Goal: Task Accomplishment & Management: Manage account settings

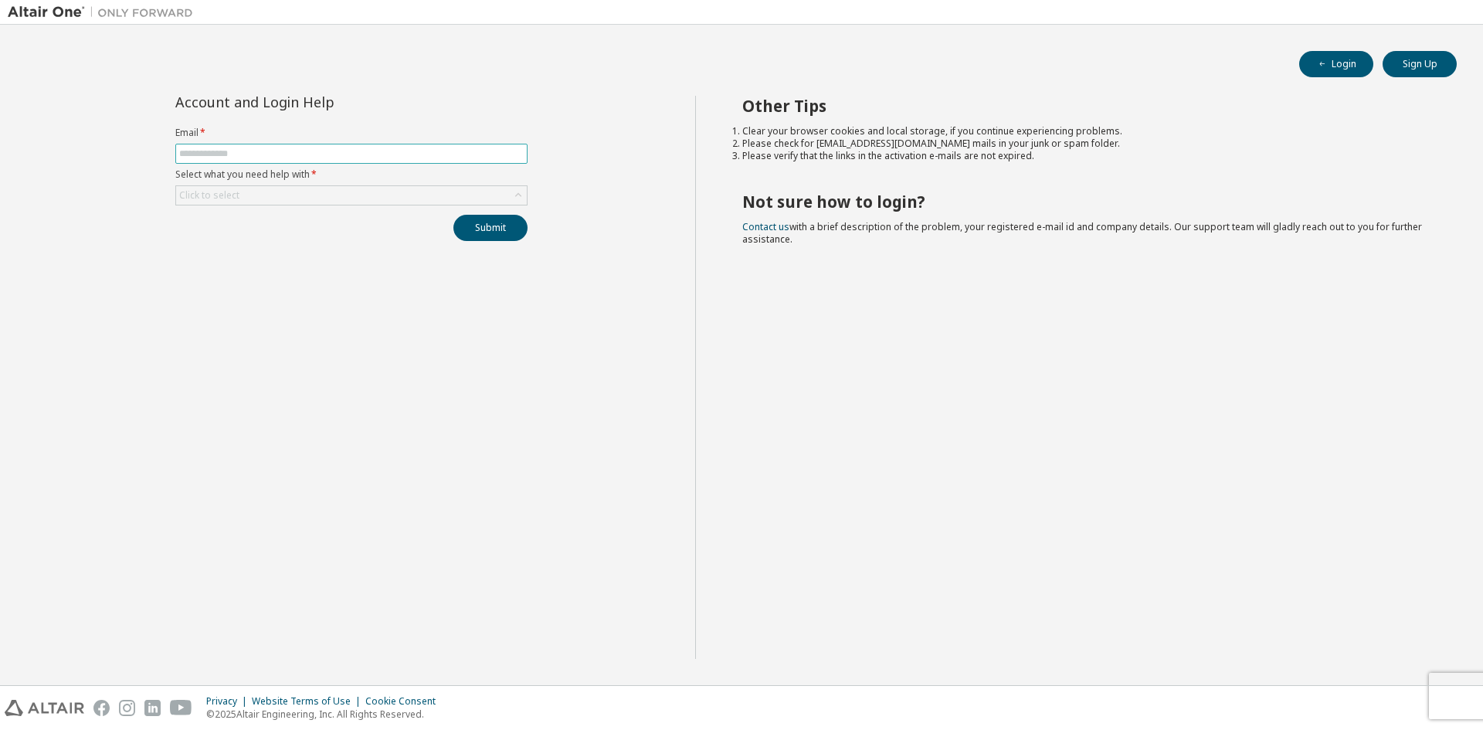
click at [269, 146] on span at bounding box center [351, 154] width 352 height 20
click at [256, 155] on input "text" at bounding box center [351, 154] width 345 height 12
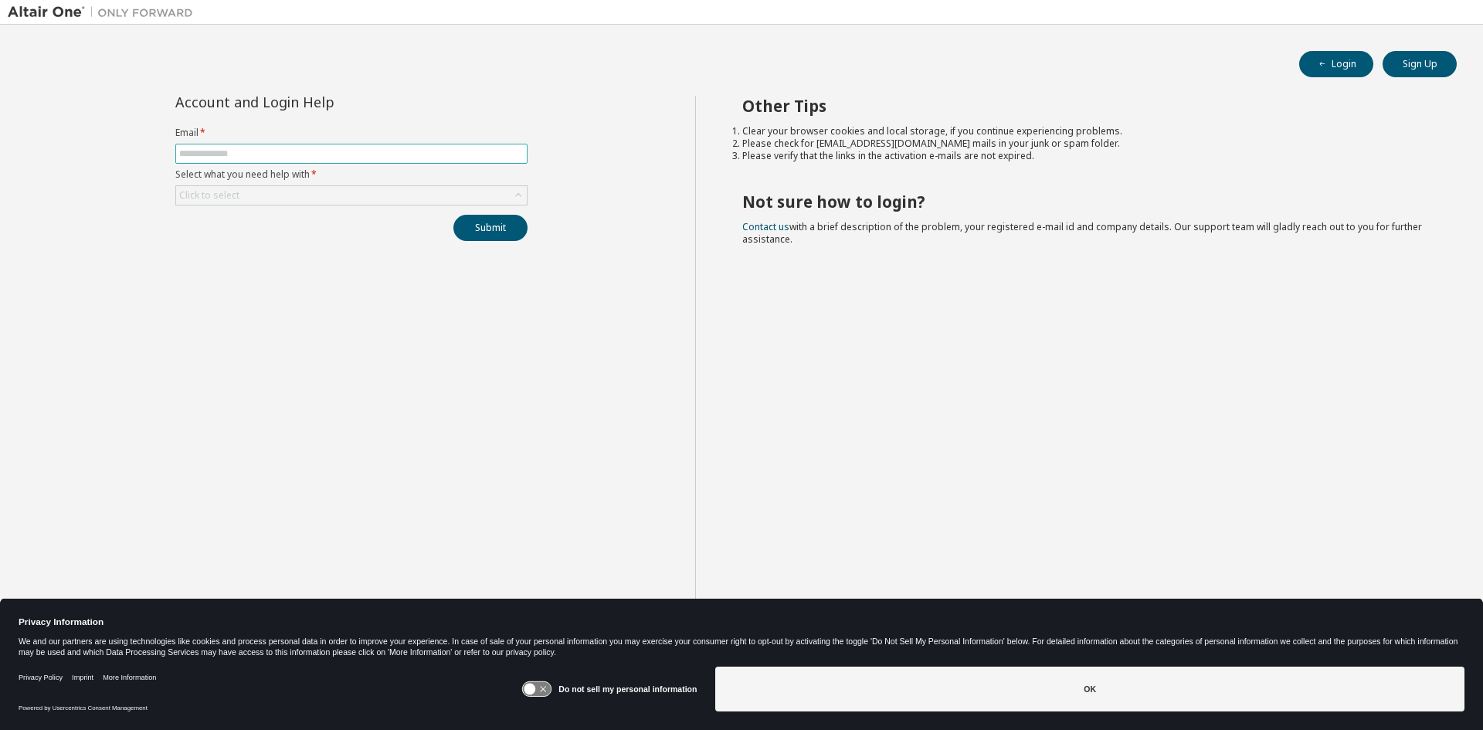
click at [314, 155] on input "text" at bounding box center [351, 154] width 345 height 12
type input "**********"
click at [356, 202] on div "Click to select" at bounding box center [351, 195] width 351 height 19
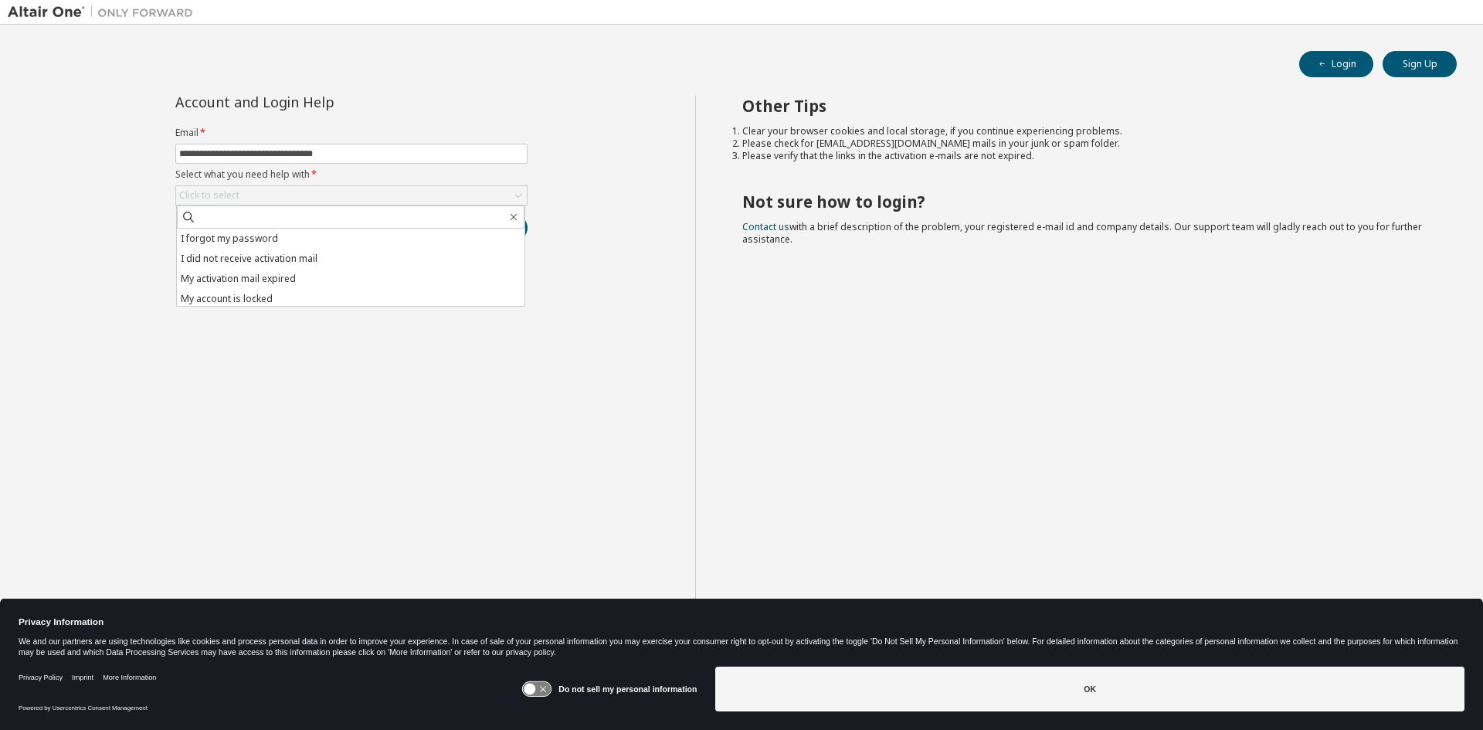
click at [317, 238] on li "I forgot my password" at bounding box center [351, 239] width 348 height 20
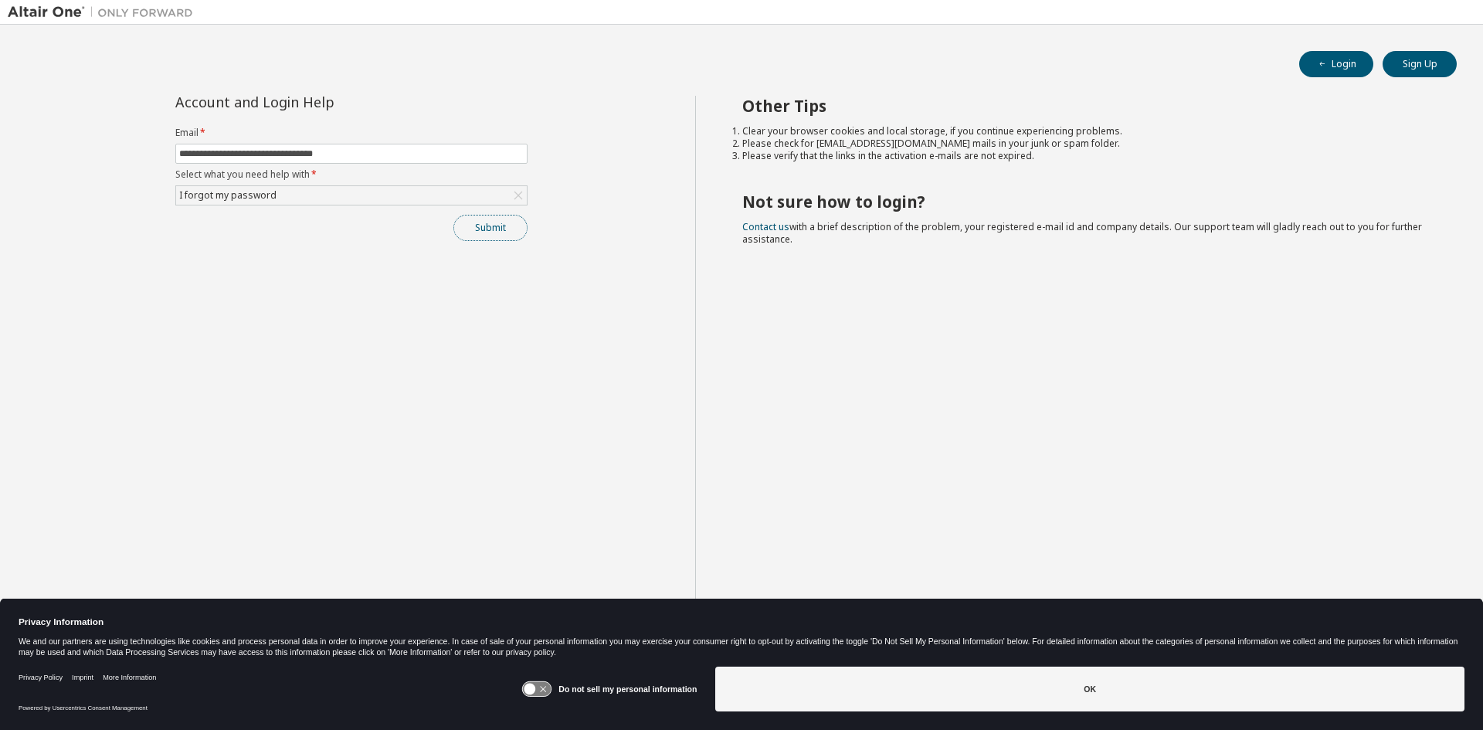
click at [485, 236] on button "Submit" at bounding box center [490, 228] width 74 height 26
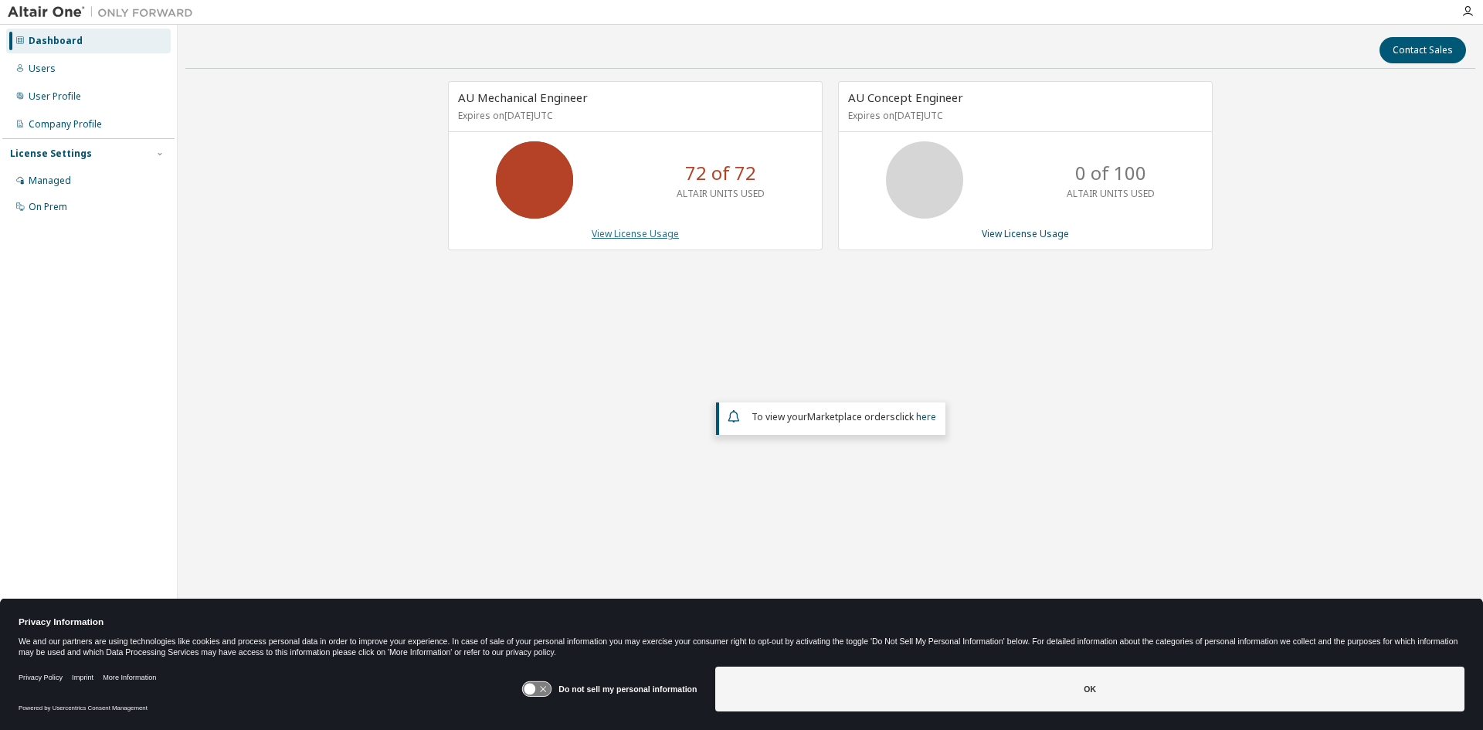
click at [648, 236] on link "View License Usage" at bounding box center [635, 233] width 87 height 13
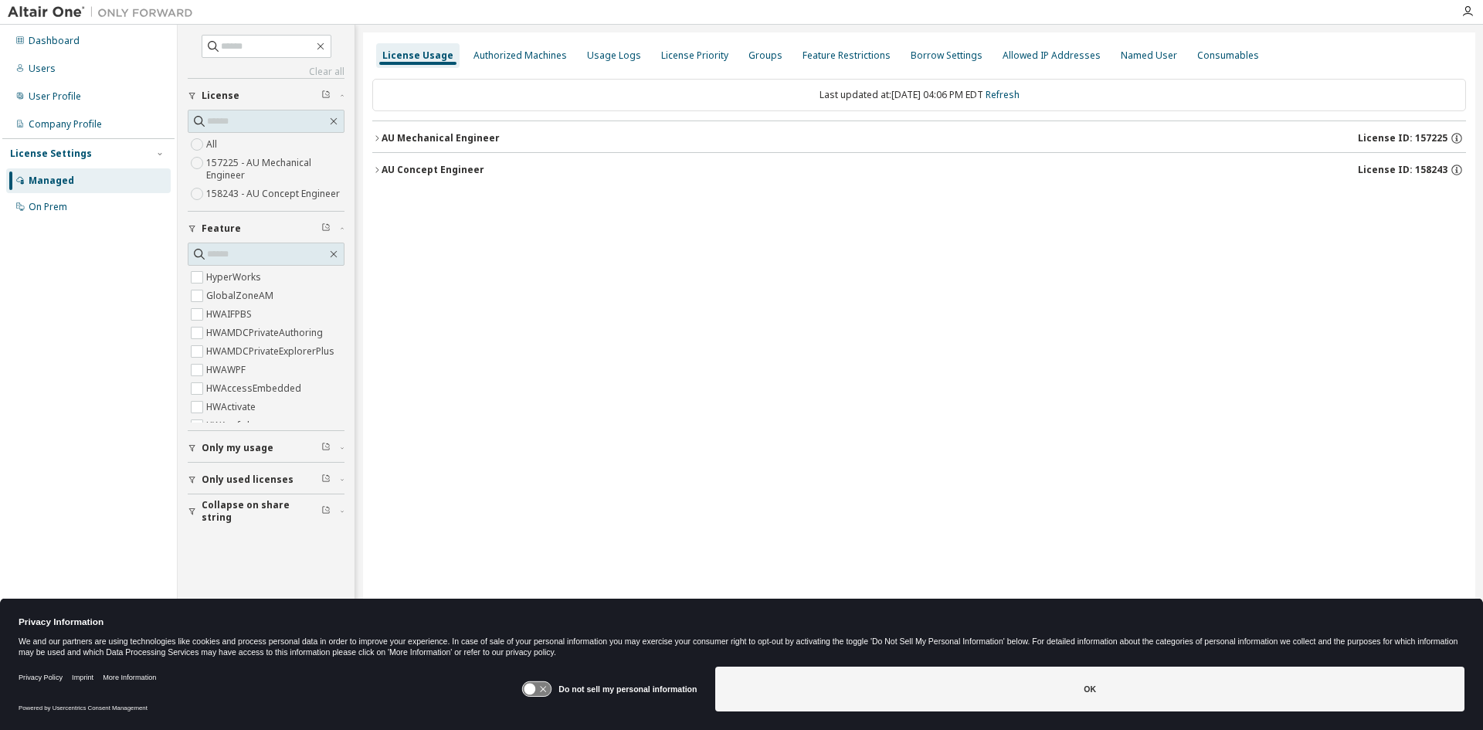
click at [426, 129] on button "AU Mechanical Engineer License ID: 157225" at bounding box center [919, 138] width 1094 height 34
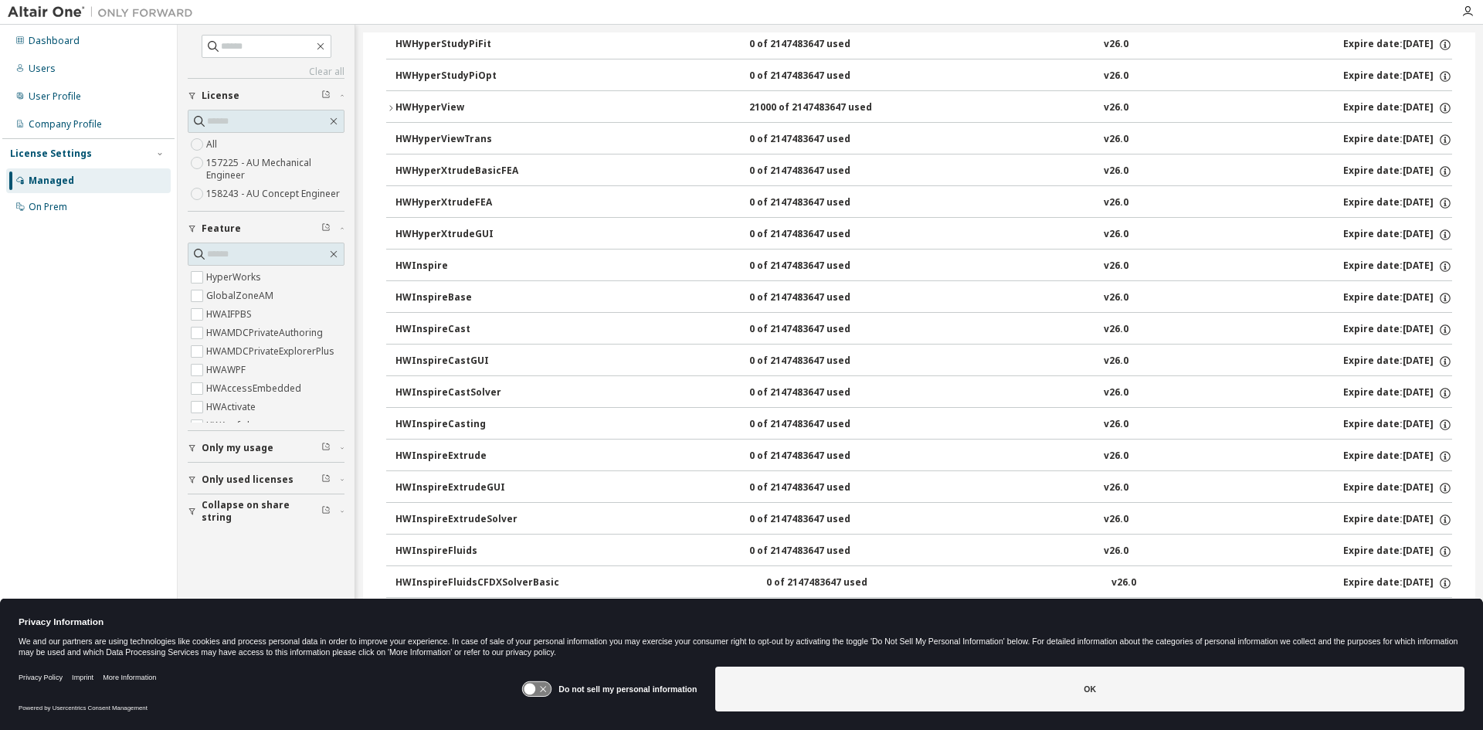
scroll to position [2781, 0]
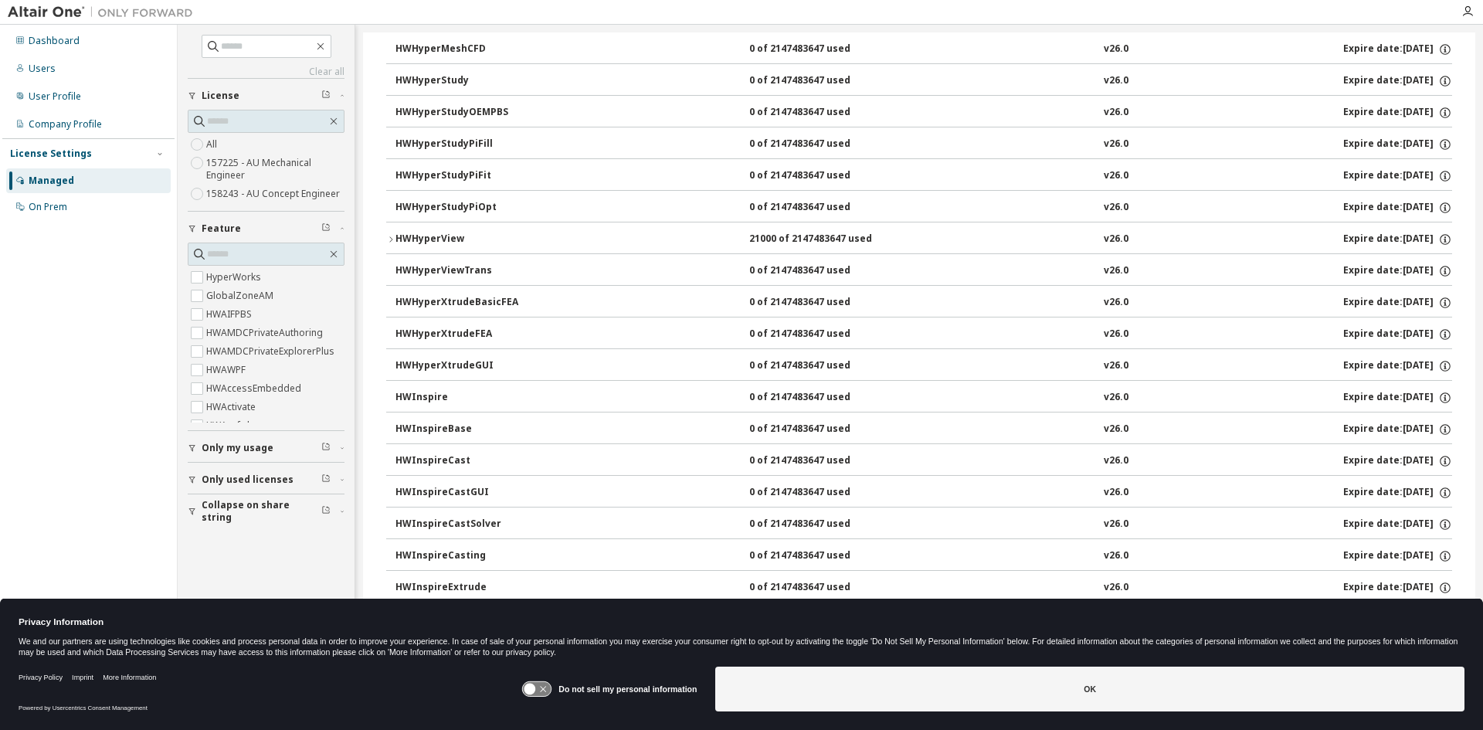
click at [270, 186] on label "158243 - AU Concept Engineer" at bounding box center [274, 194] width 137 height 19
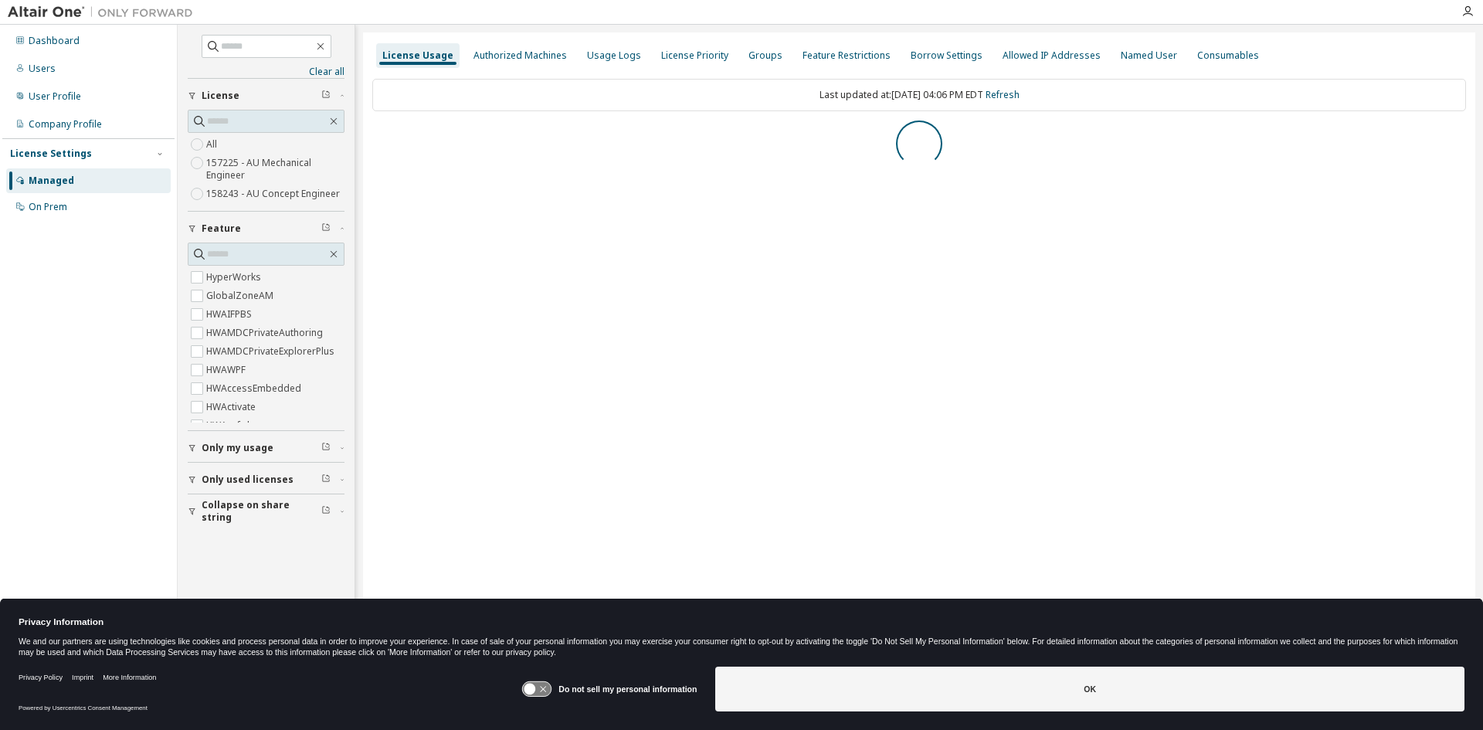
scroll to position [0, 0]
click at [212, 190] on label "158243 - AU Concept Engineer" at bounding box center [274, 194] width 137 height 19
click at [217, 161] on label "157225 - AU Mechanical Engineer" at bounding box center [275, 169] width 138 height 31
click at [212, 148] on label "All" at bounding box center [213, 144] width 14 height 19
click at [483, 155] on button "AU Concept Engineer License ID: 158243" at bounding box center [919, 170] width 1094 height 34
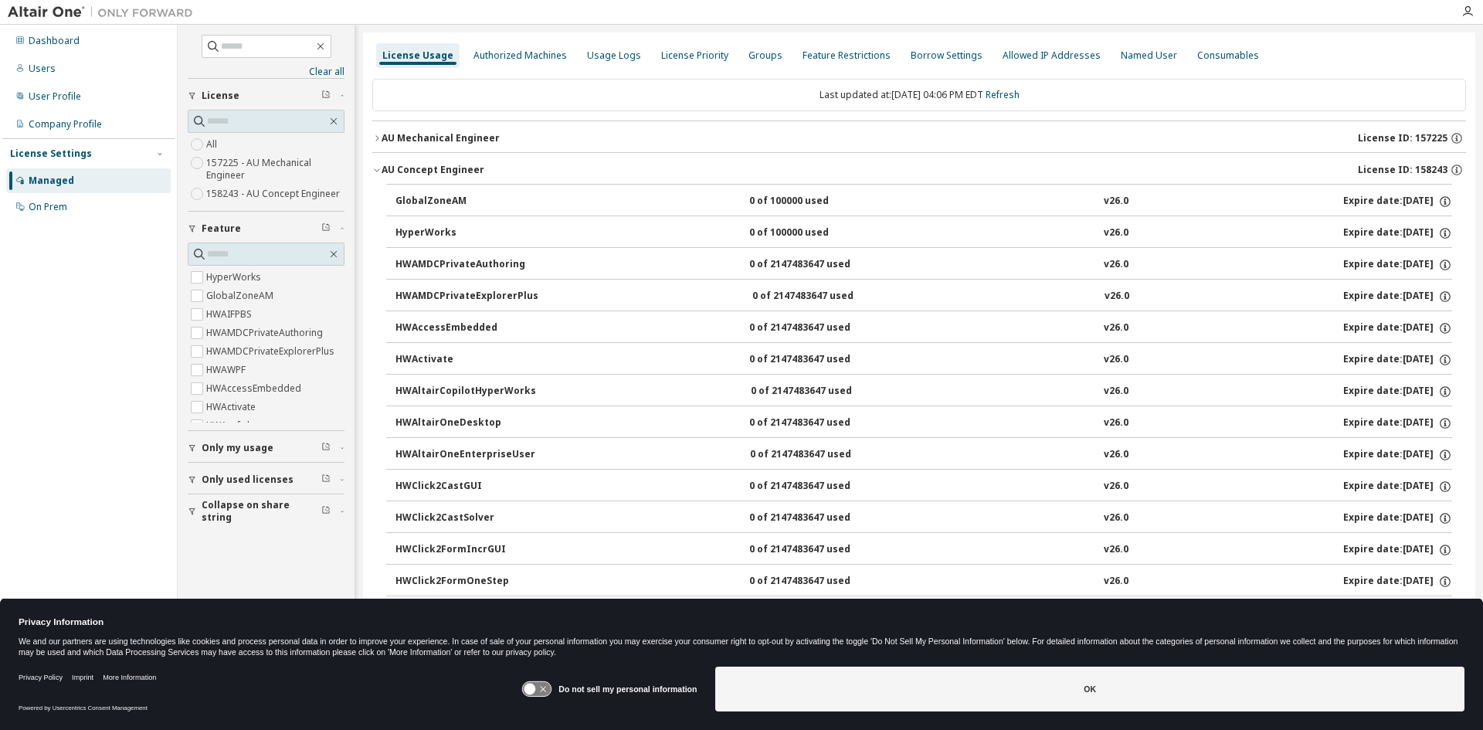
click at [475, 143] on div "AU Mechanical Engineer" at bounding box center [441, 138] width 118 height 12
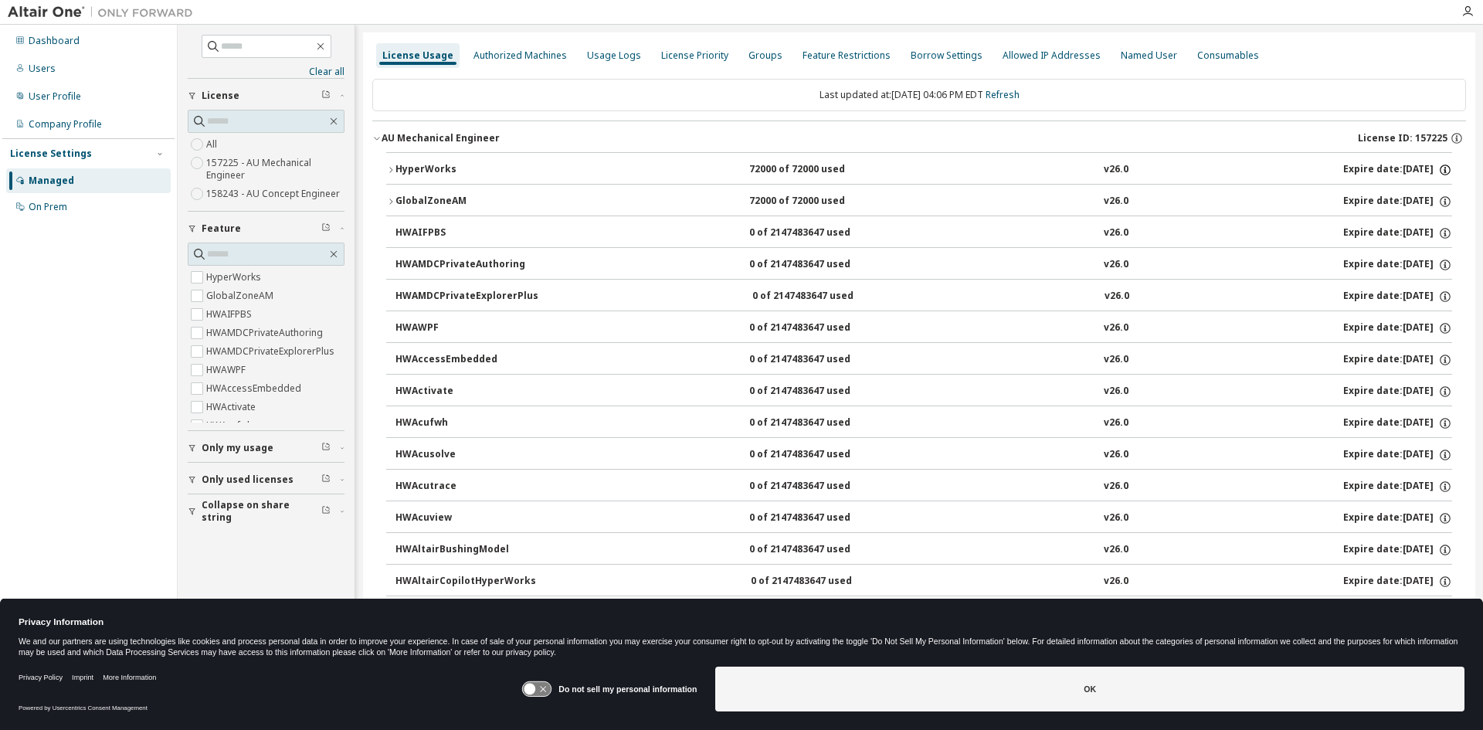
click at [1442, 172] on icon "button" at bounding box center [1445, 170] width 14 height 14
click at [32, 422] on div "Dashboard Users User Profile Company Profile License Settings Managed On Prem" at bounding box center [88, 341] width 172 height 628
click at [61, 73] on div "Users" at bounding box center [88, 68] width 165 height 25
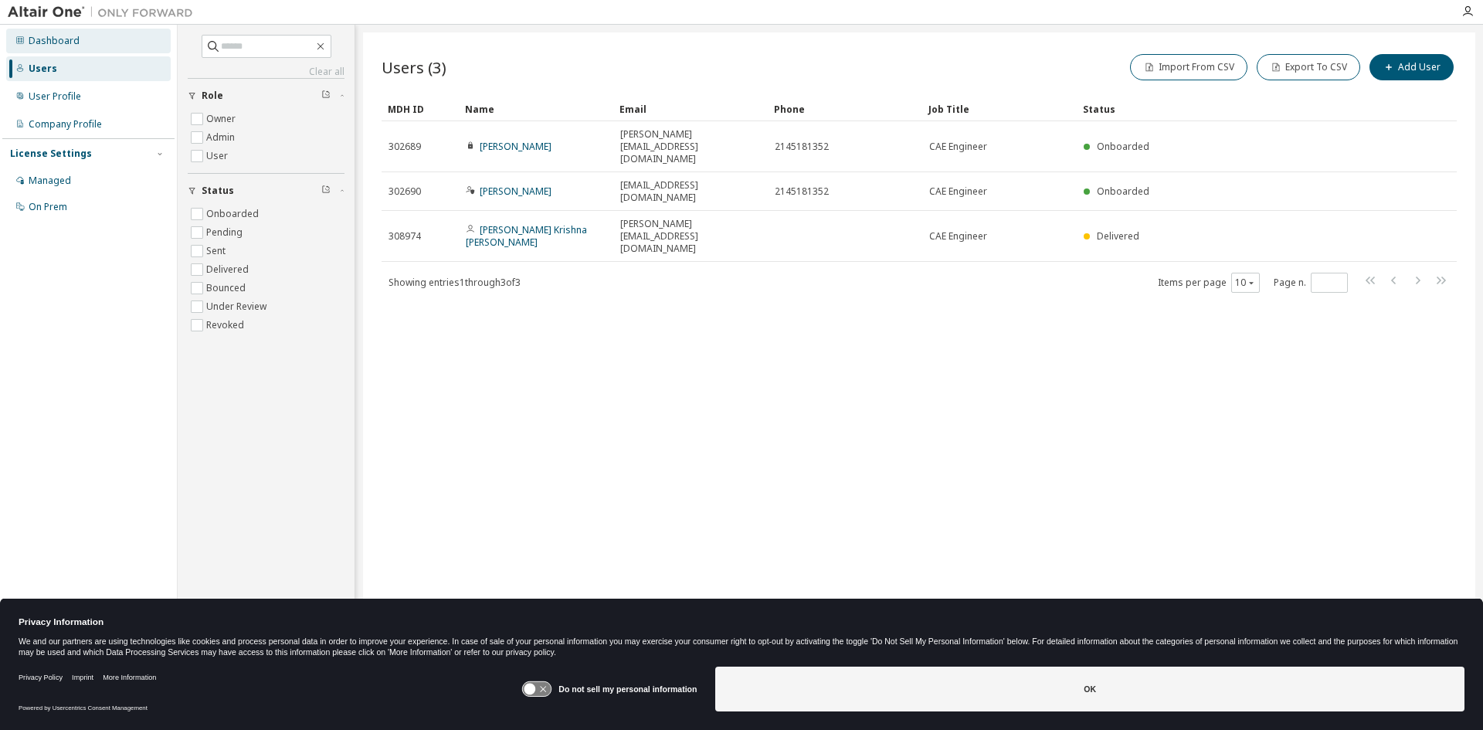
click at [75, 45] on div "Dashboard" at bounding box center [54, 41] width 51 height 12
